Goal: Task Accomplishment & Management: Manage account settings

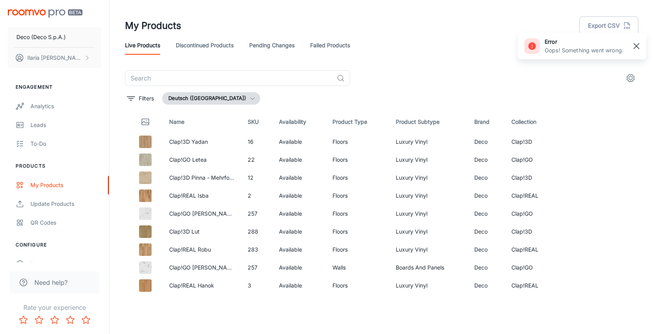
click at [639, 43] on rect "button" at bounding box center [636, 45] width 9 height 9
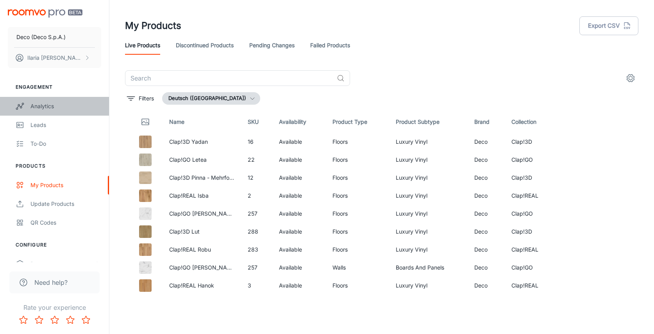
click at [66, 106] on div "Analytics" at bounding box center [65, 106] width 71 height 9
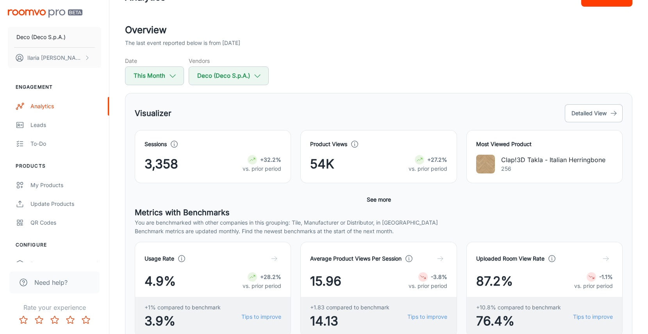
scroll to position [30, 0]
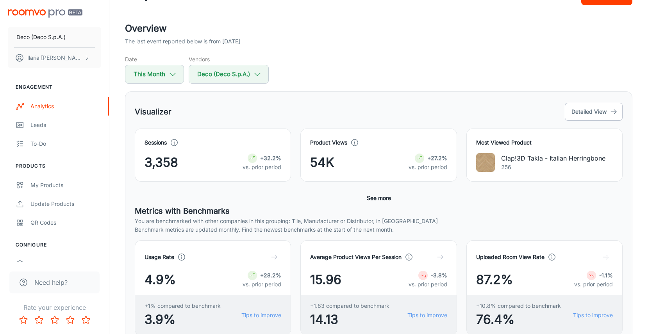
click at [385, 196] on button "See more" at bounding box center [379, 198] width 30 height 14
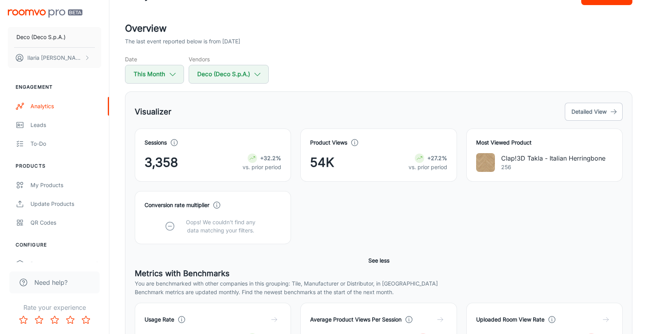
click at [210, 233] on p "Oops! We couldn’t find any data matching your filters." at bounding box center [220, 226] width 81 height 16
click at [169, 225] on icon at bounding box center [169, 226] width 11 height 11
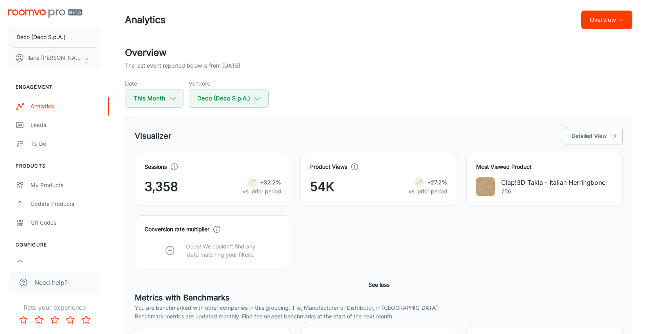
scroll to position [0, 0]
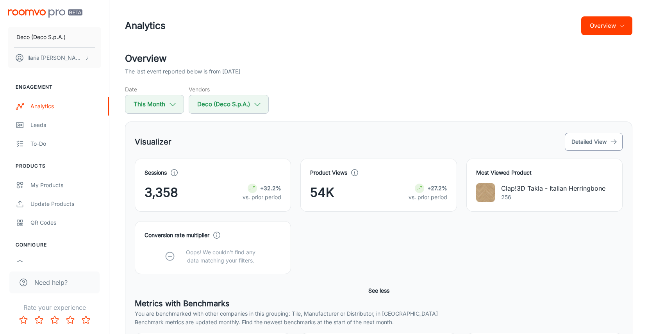
click at [585, 135] on button "Detailed View" at bounding box center [594, 142] width 58 height 18
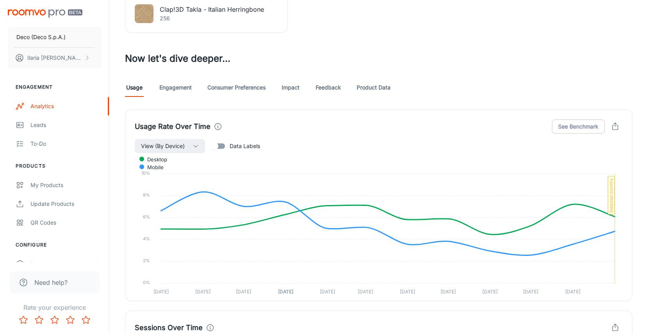
scroll to position [393, 0]
click at [171, 89] on link "Engagement" at bounding box center [175, 87] width 32 height 19
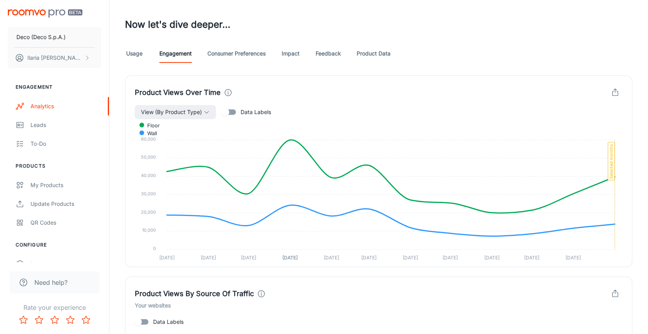
scroll to position [419, 0]
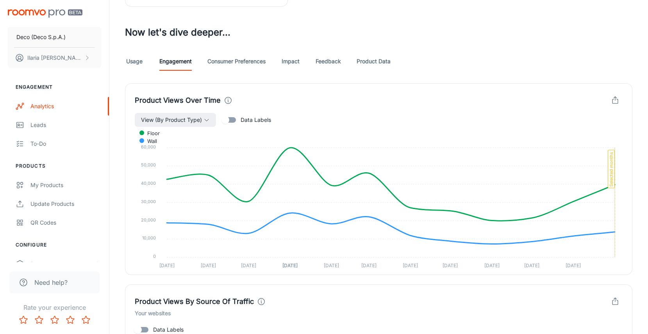
click at [230, 63] on link "Consumer Preferences" at bounding box center [236, 61] width 58 height 19
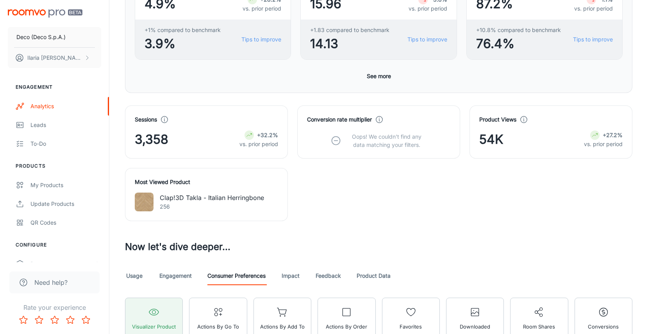
scroll to position [212, 0]
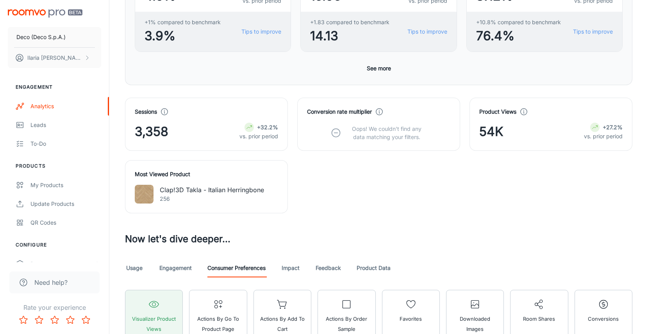
click at [302, 286] on div "Actions by Add to Cart" at bounding box center [279, 313] width 64 height 59
click at [298, 273] on link "Impact" at bounding box center [290, 268] width 19 height 19
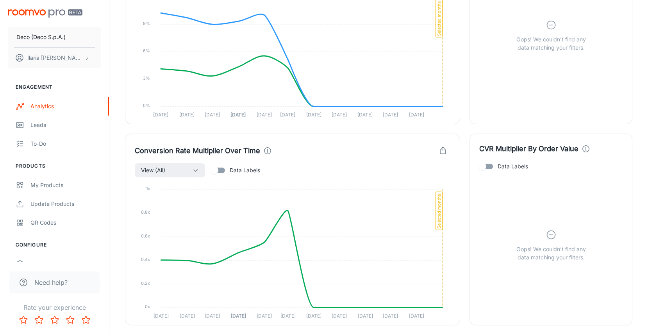
scroll to position [410, 0]
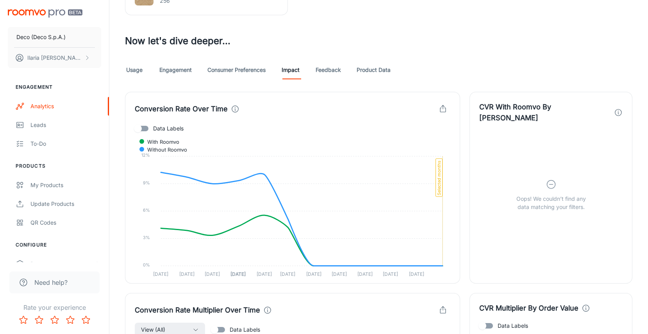
click at [339, 71] on link "Feedback" at bounding box center [328, 70] width 25 height 19
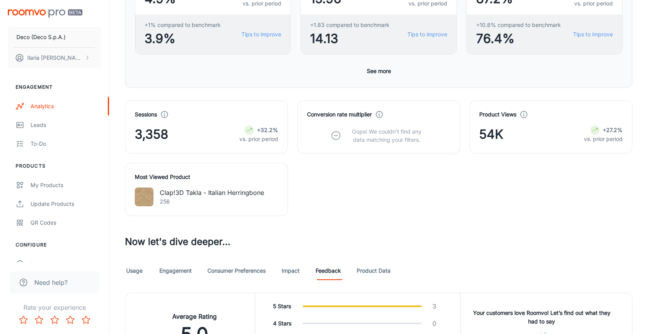
scroll to position [289, 0]
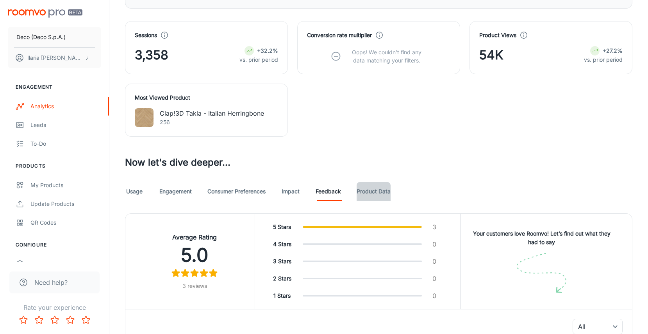
click at [379, 195] on link "Product Data" at bounding box center [374, 191] width 34 height 19
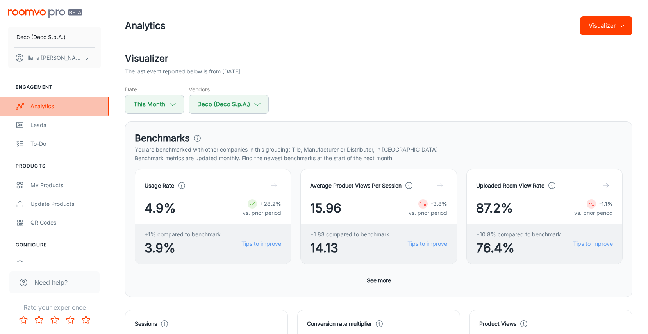
click at [63, 109] on div "Analytics" at bounding box center [65, 106] width 71 height 9
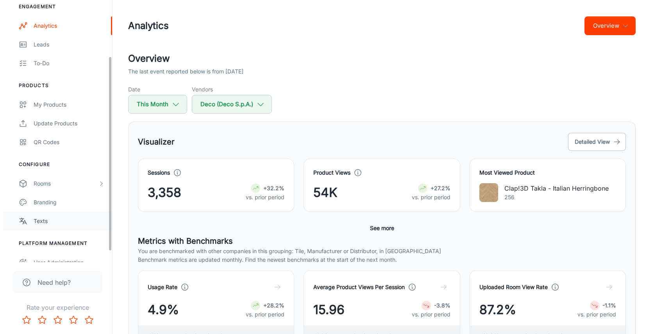
scroll to position [90, 0]
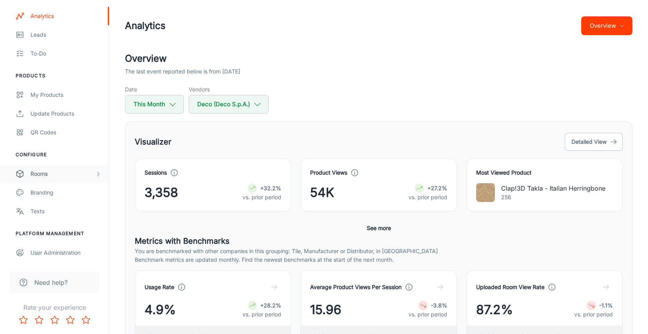
click at [66, 172] on div "Rooms" at bounding box center [62, 173] width 64 height 9
click at [70, 211] on div "Designer Rooms" at bounding box center [65, 211] width 71 height 9
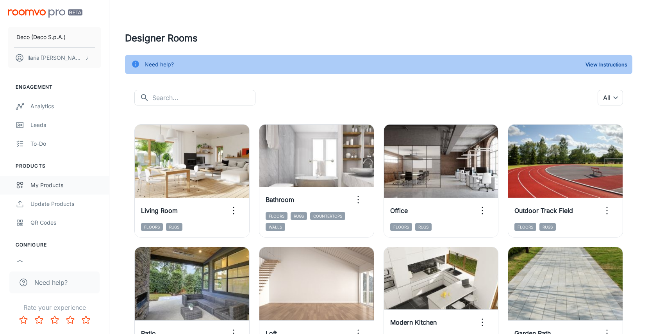
click at [61, 193] on link "My Products" at bounding box center [54, 185] width 109 height 19
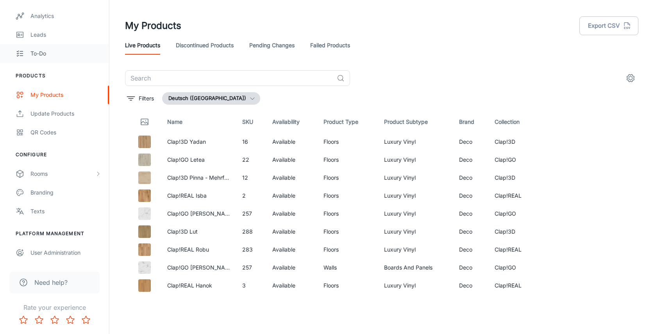
click at [60, 55] on div "To-do" at bounding box center [65, 53] width 71 height 9
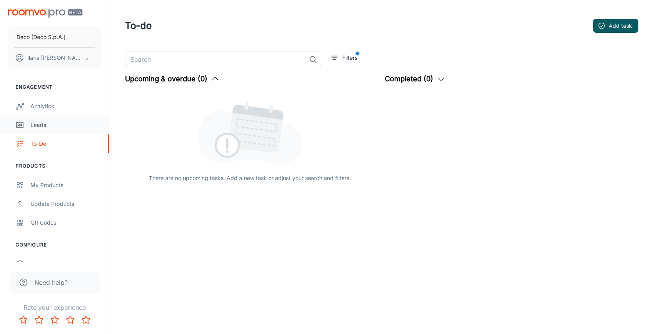
click at [75, 124] on div "Leads" at bounding box center [65, 125] width 71 height 9
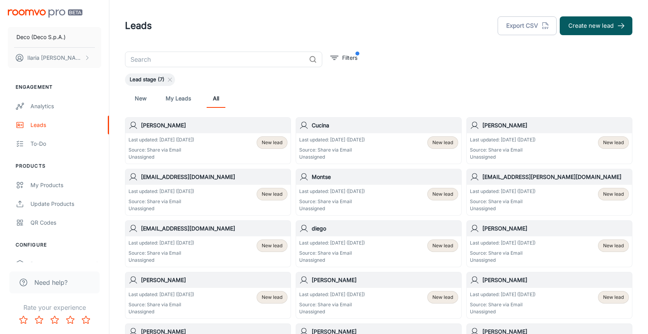
click at [188, 100] on link "My Leads" at bounding box center [178, 98] width 25 height 19
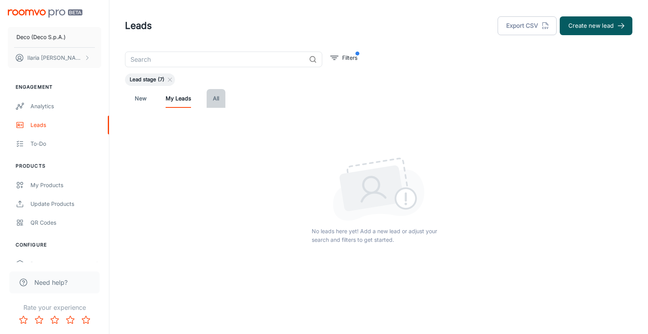
click at [221, 101] on link "All" at bounding box center [216, 98] width 19 height 19
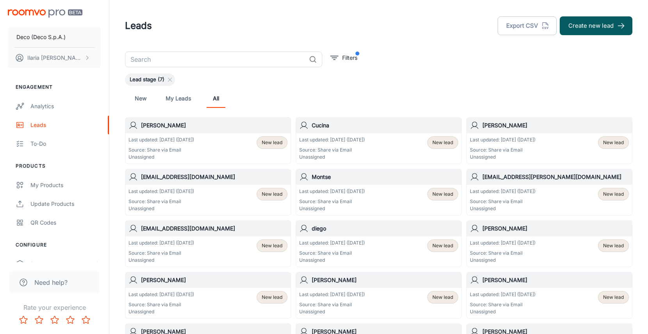
click at [212, 128] on h6 "[PERSON_NAME]" at bounding box center [214, 125] width 146 height 9
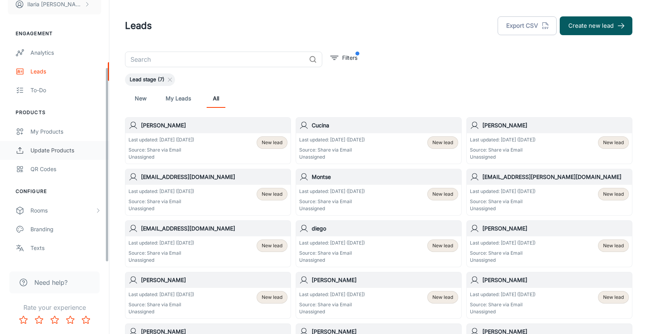
scroll to position [90, 0]
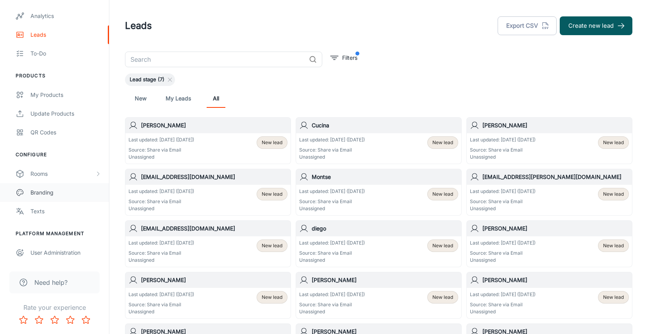
click at [53, 189] on div "Branding" at bounding box center [65, 192] width 71 height 9
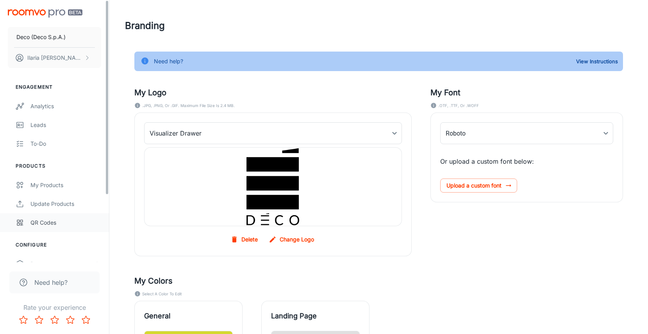
type input "UniversLTStd-Cn"
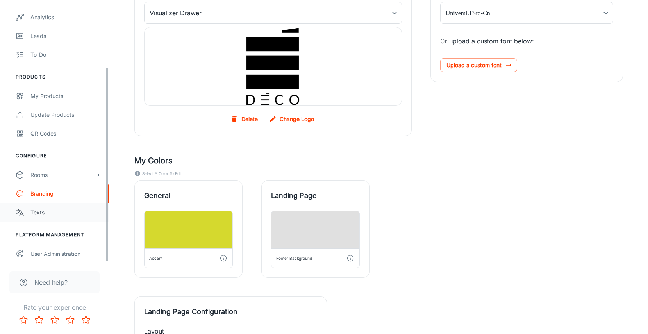
scroll to position [90, 0]
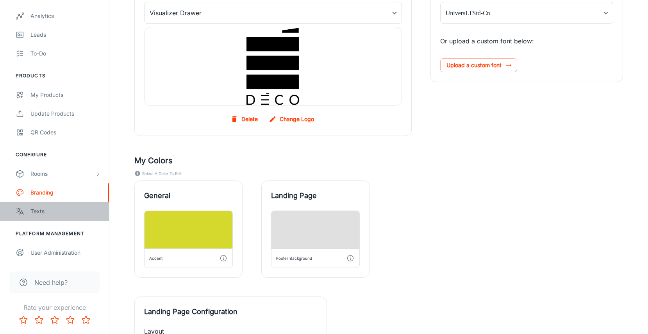
click at [64, 216] on link "Texts" at bounding box center [54, 211] width 109 height 19
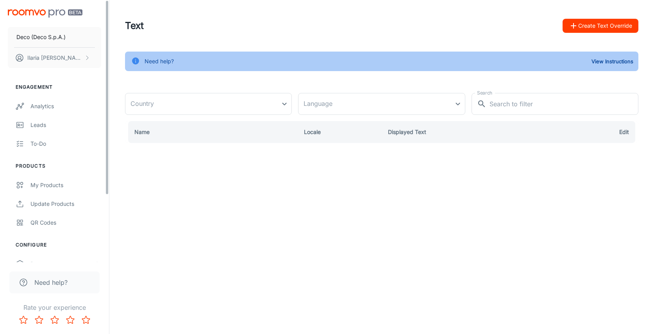
type input "[GEOGRAPHIC_DATA]"
type input "en-[GEOGRAPHIC_DATA]"
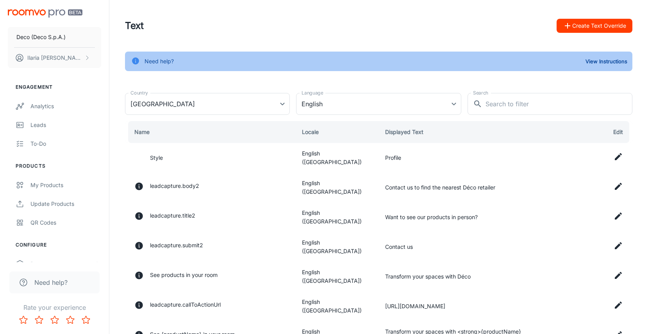
scroll to position [39, 0]
